Goal: Communication & Community: Connect with others

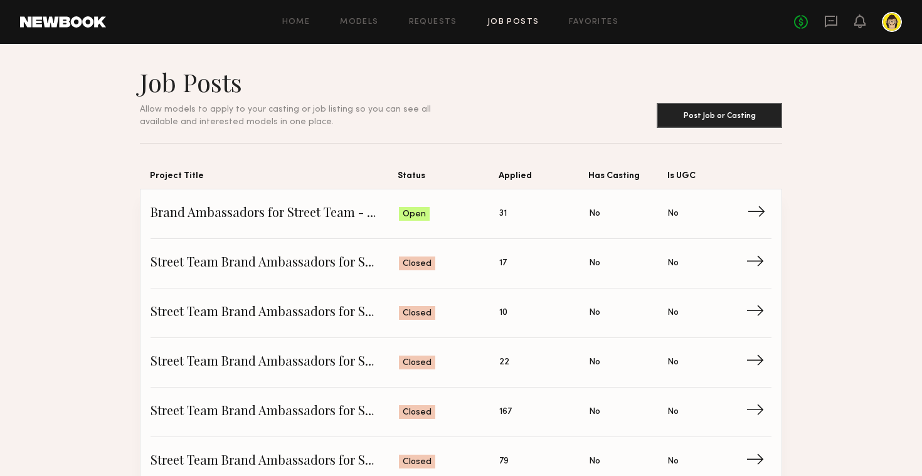
click at [308, 214] on span "Brand Ambassadors for Street Team - DISH Media - Advertising Week" at bounding box center [274, 213] width 248 height 19
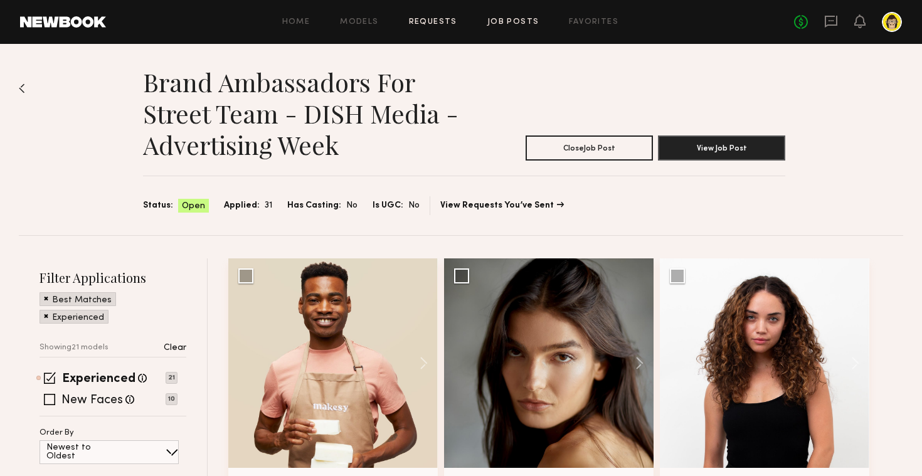
click at [428, 22] on link "Requests" at bounding box center [433, 22] width 48 height 8
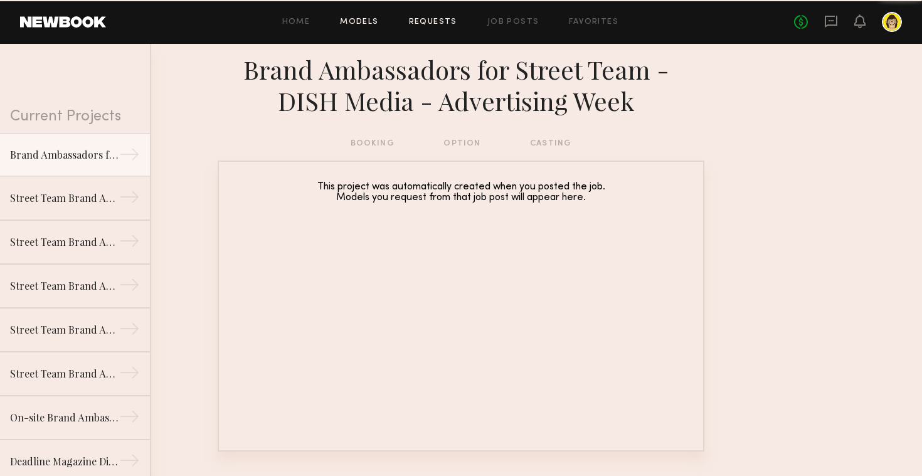
click at [375, 23] on link "Models" at bounding box center [359, 22] width 38 height 8
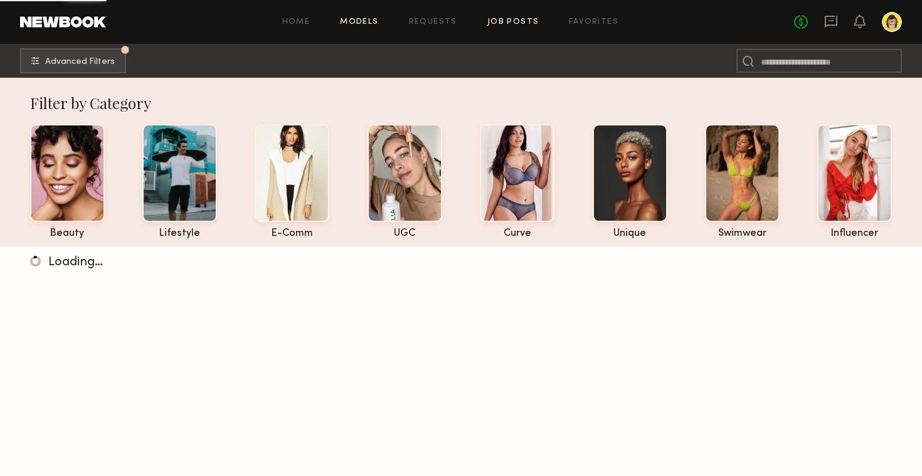
click at [518, 21] on link "Job Posts" at bounding box center [513, 22] width 52 height 8
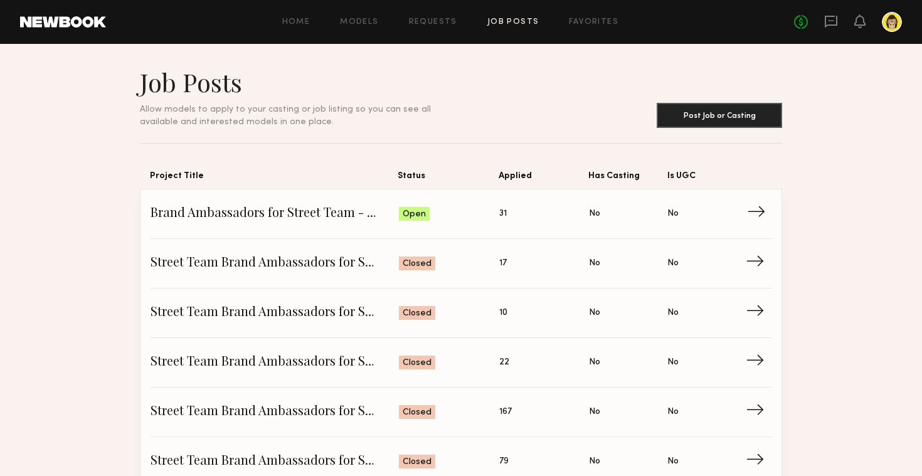
click at [336, 206] on span "Brand Ambassadors for Street Team - DISH Media - Advertising Week" at bounding box center [274, 213] width 248 height 19
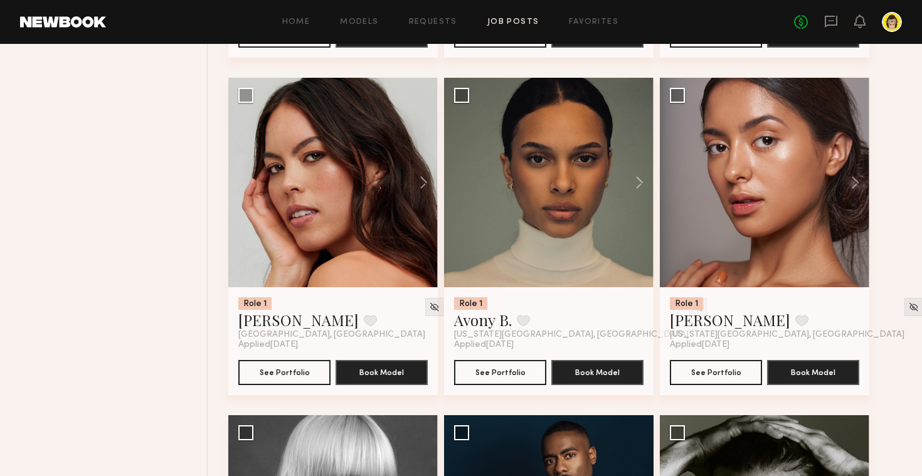
scroll to position [1877, 0]
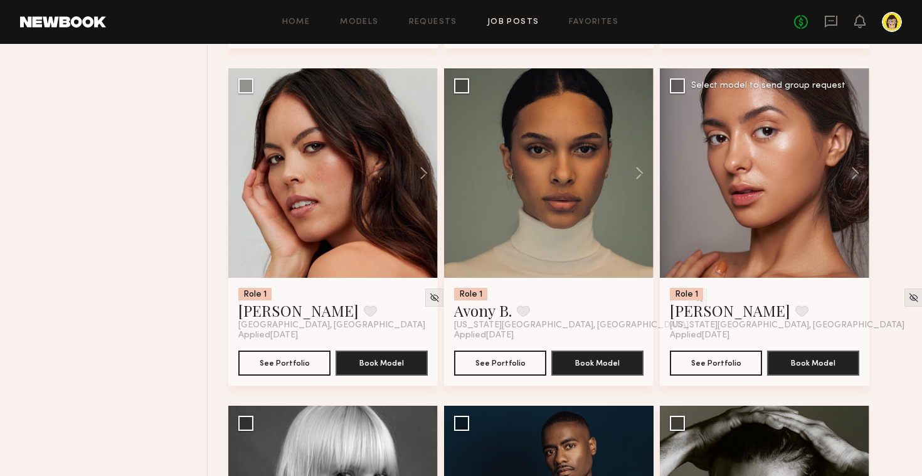
click at [775, 277] on div at bounding box center [764, 172] width 209 height 209
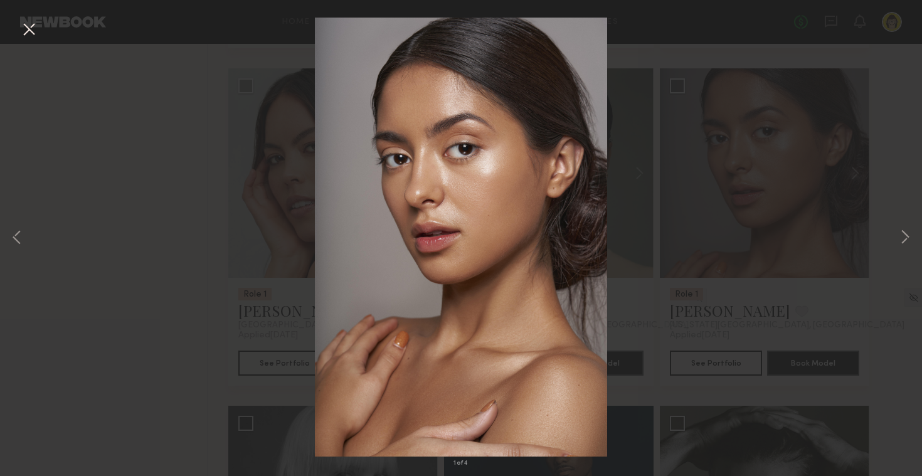
click at [111, 222] on div "1 of 4" at bounding box center [461, 238] width 922 height 476
click at [265, 253] on div "1 of 4" at bounding box center [461, 238] width 922 height 476
click at [31, 25] on button at bounding box center [29, 30] width 20 height 23
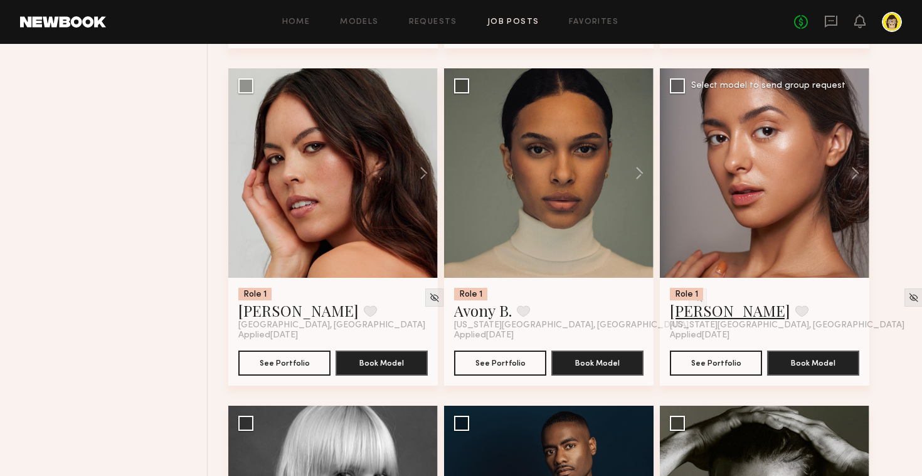
click at [709, 311] on link "[PERSON_NAME]" at bounding box center [730, 310] width 120 height 20
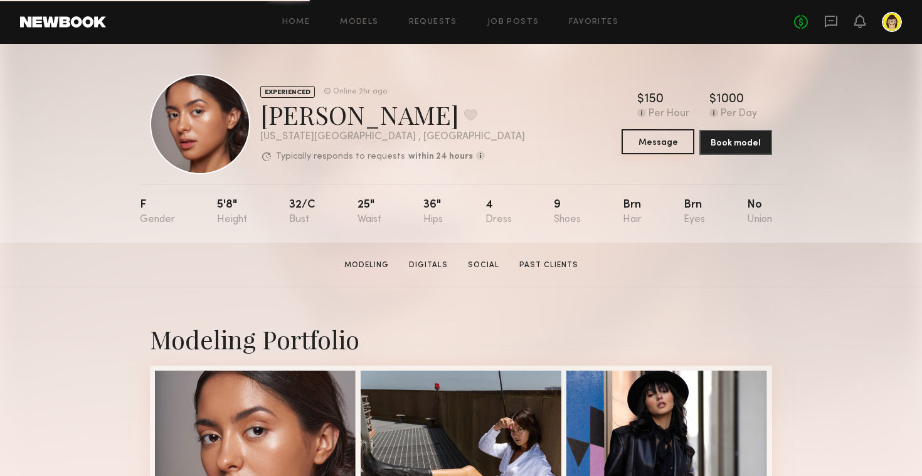
click at [653, 147] on button "Message" at bounding box center [657, 141] width 73 height 25
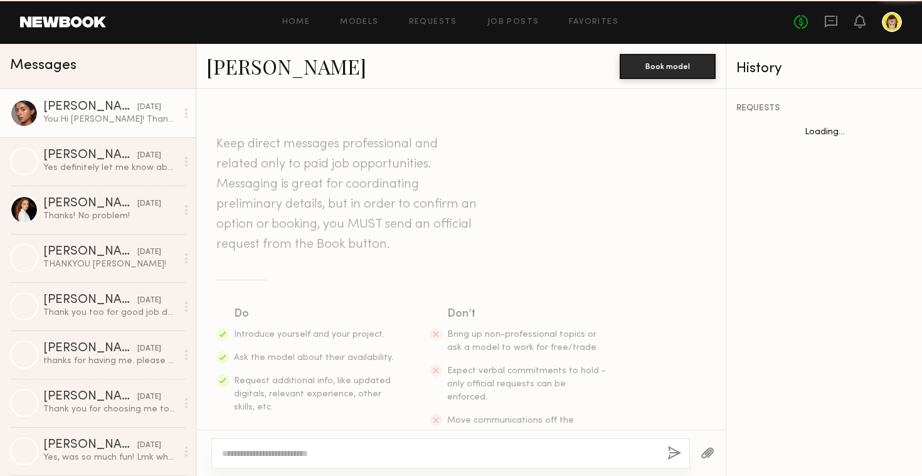
scroll to position [330, 0]
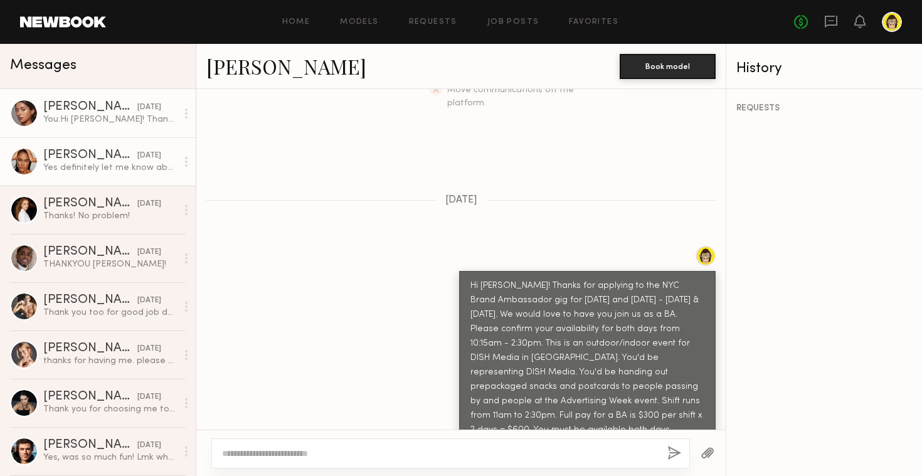
click at [122, 163] on div "Yes definitely let me know about future events!" at bounding box center [110, 168] width 134 height 12
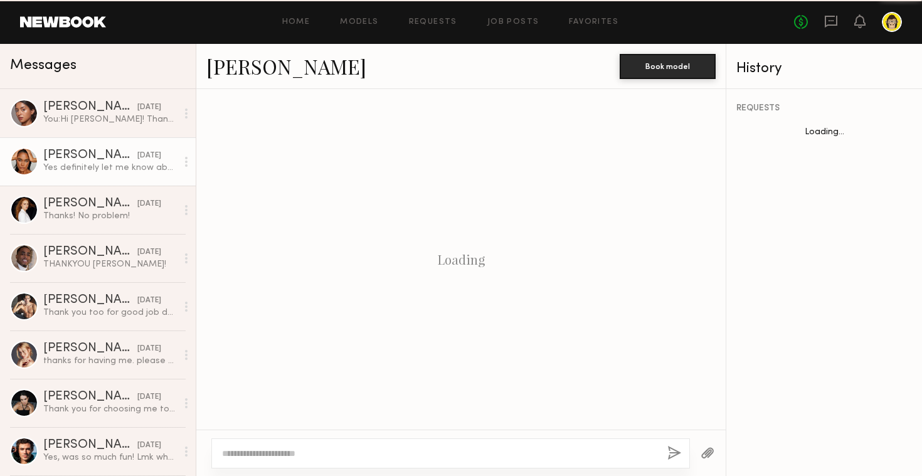
scroll to position [1506, 0]
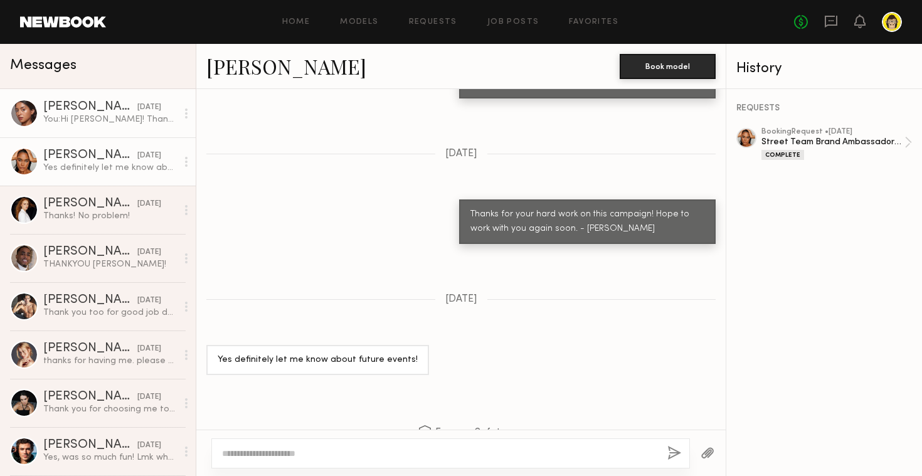
click at [125, 121] on div "You: Hi Annette! Thanks for applying to the NYC Brand Ambassador gig for Monday…" at bounding box center [110, 119] width 134 height 12
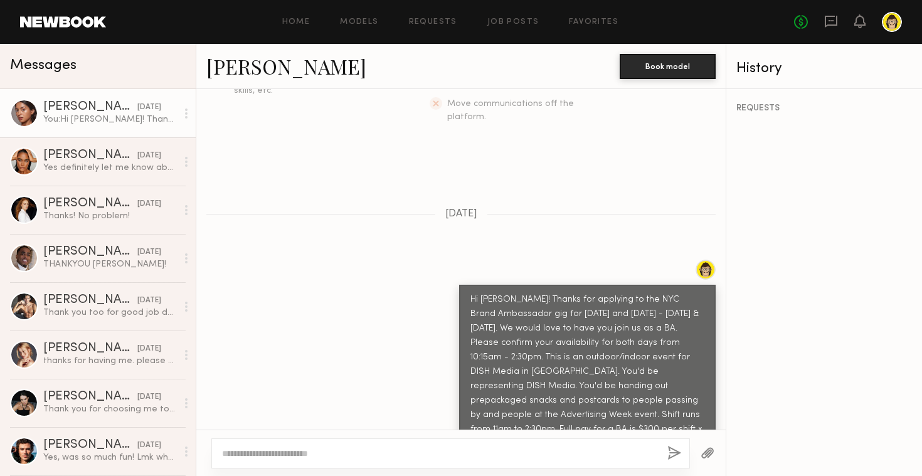
scroll to position [330, 0]
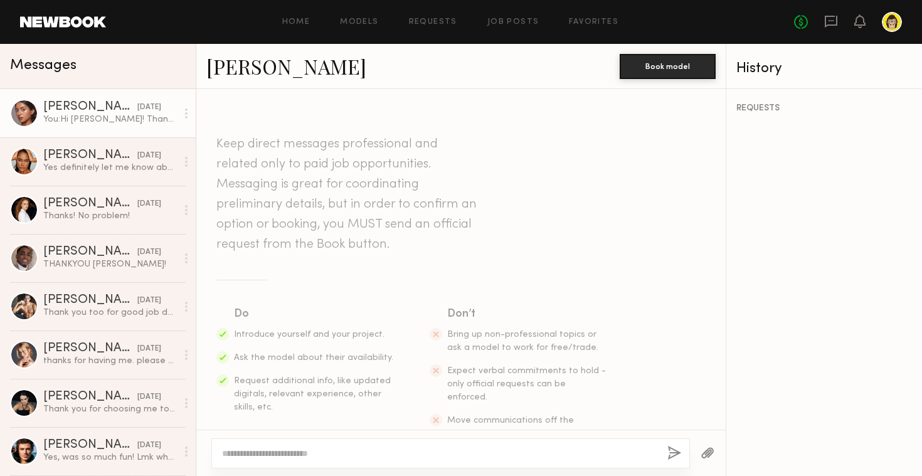
scroll to position [330, 0]
